Goal: Information Seeking & Learning: Learn about a topic

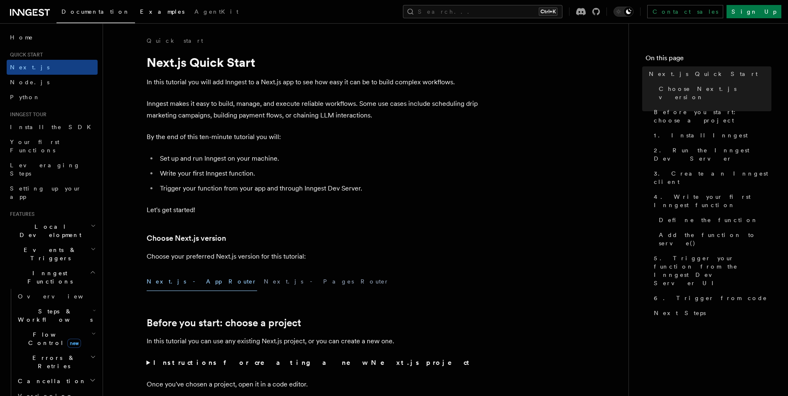
click at [140, 13] on span "Examples" at bounding box center [162, 11] width 44 height 7
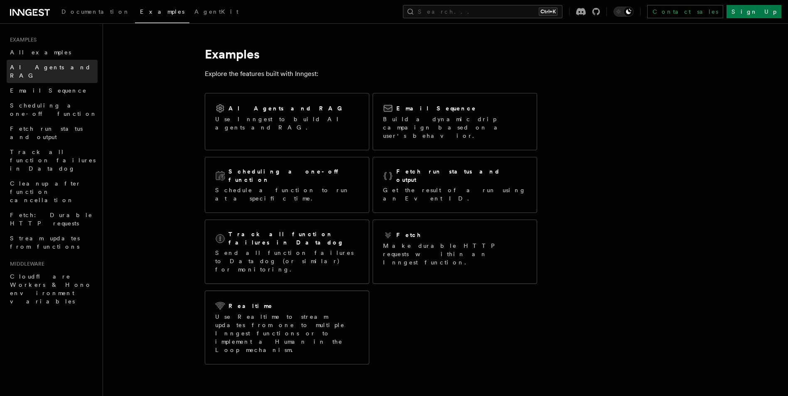
click at [54, 73] on link "AI Agents and RAG" at bounding box center [52, 71] width 91 height 23
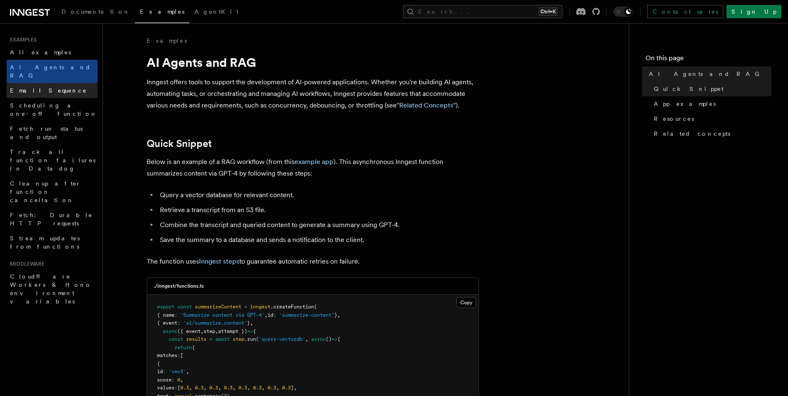
click at [38, 87] on link "Email Sequence" at bounding box center [52, 90] width 91 height 15
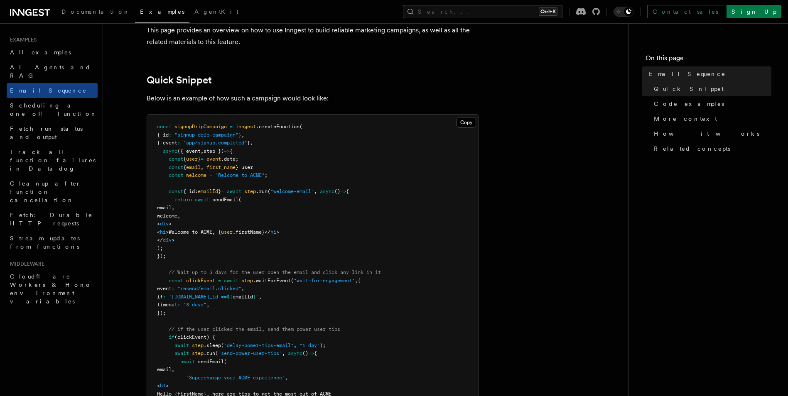
scroll to position [208, 0]
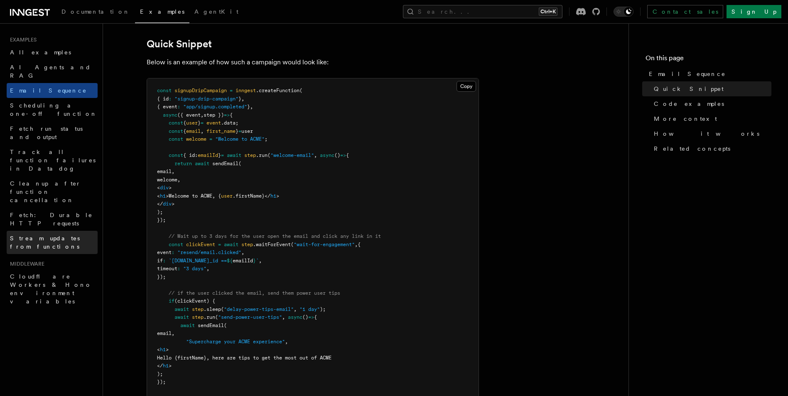
click at [21, 231] on link "Stream updates from functions" at bounding box center [52, 242] width 91 height 23
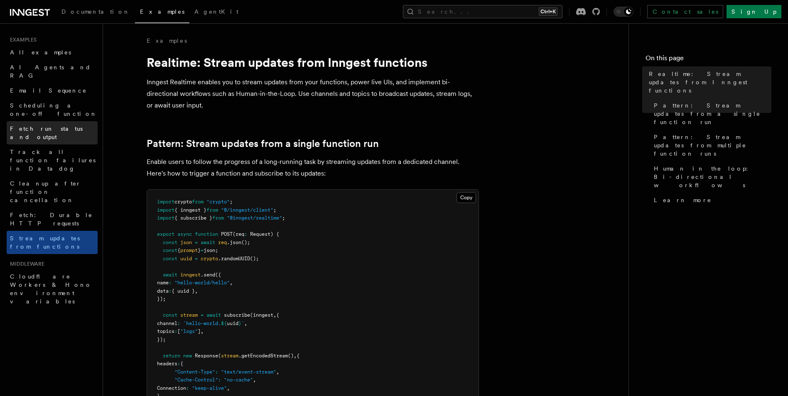
click at [36, 121] on link "Fetch run status and output" at bounding box center [52, 132] width 91 height 23
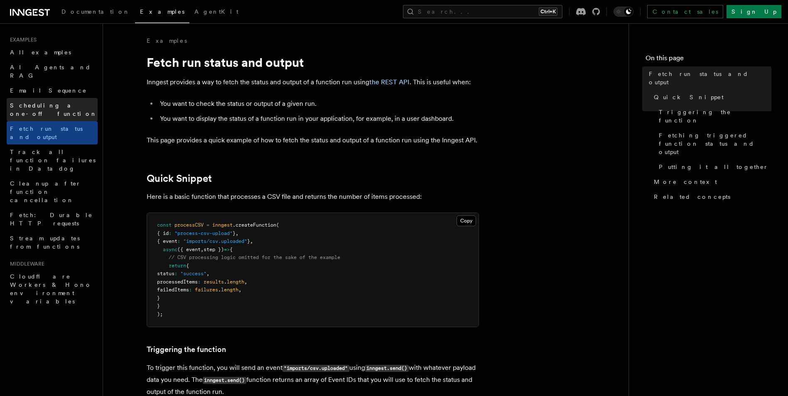
click at [25, 102] on span "Scheduling a one-off function" at bounding box center [53, 109] width 87 height 15
